Goal: Task Accomplishment & Management: Complete application form

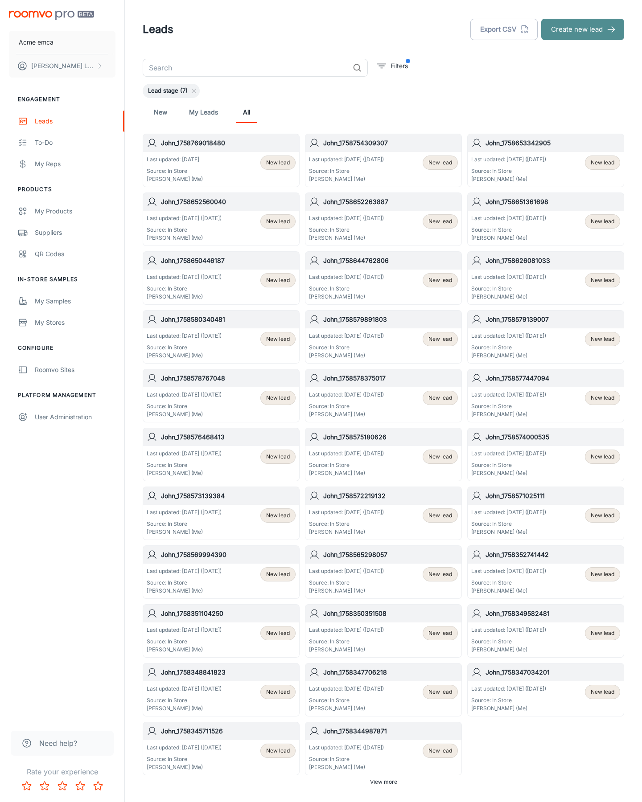
click at [583, 29] on button "Create new lead" at bounding box center [582, 29] width 83 height 21
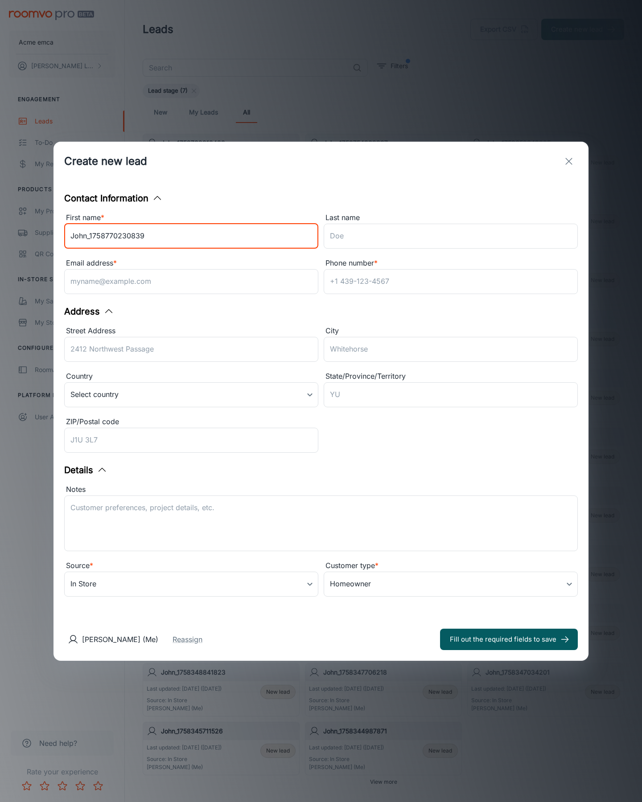
type input "John_1758770230839"
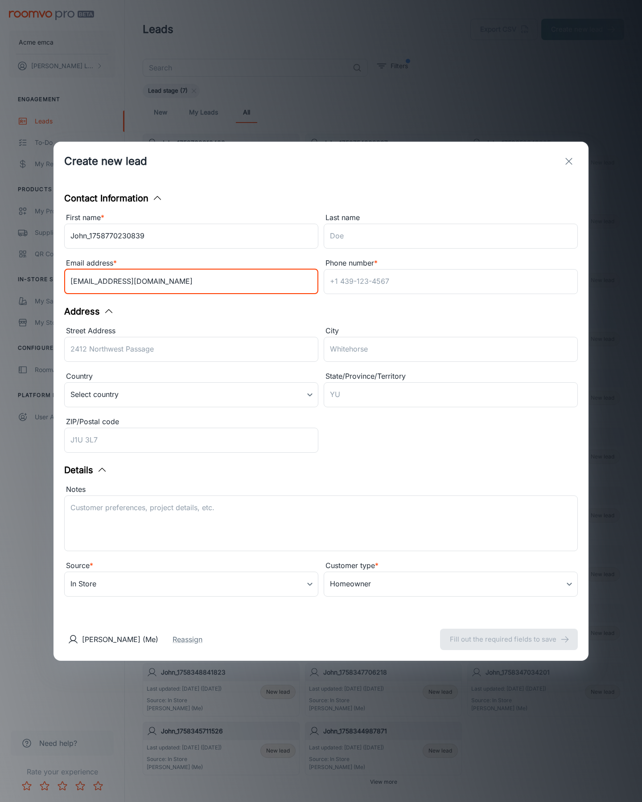
type input "[EMAIL_ADDRESS][DOMAIN_NAME]"
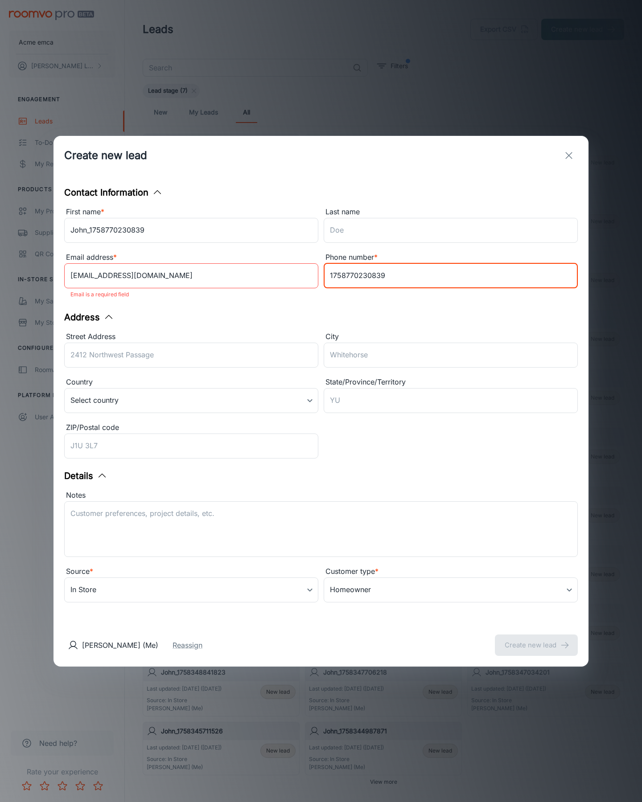
type input "1758770230839"
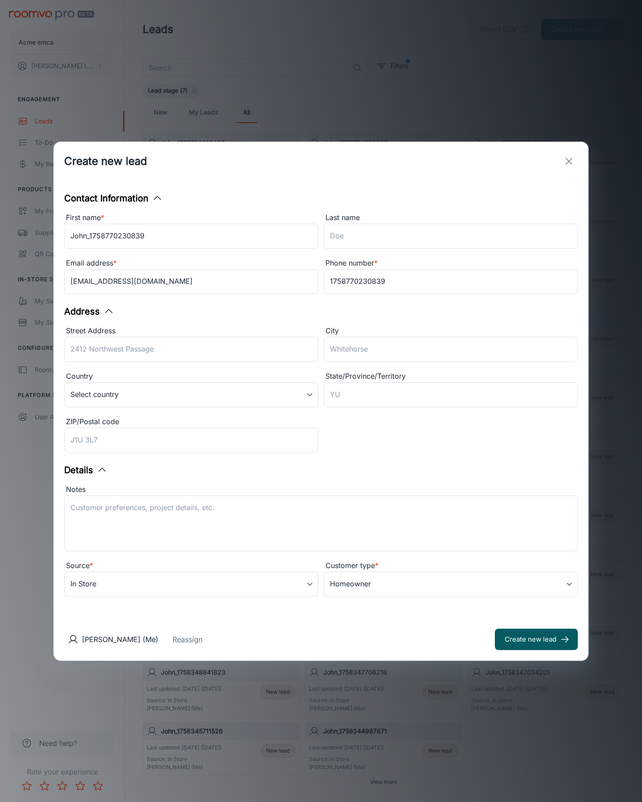
click at [536, 639] on button "Create new lead" at bounding box center [536, 639] width 83 height 21
